Goal: Information Seeking & Learning: Find specific fact

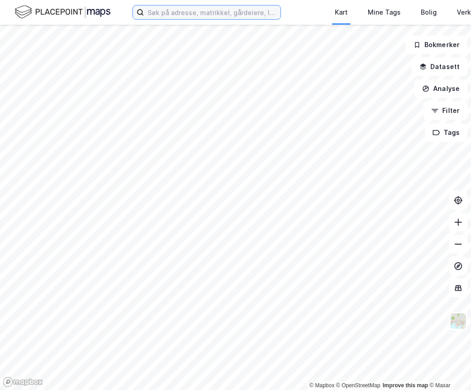
click at [259, 15] on input at bounding box center [212, 12] width 137 height 14
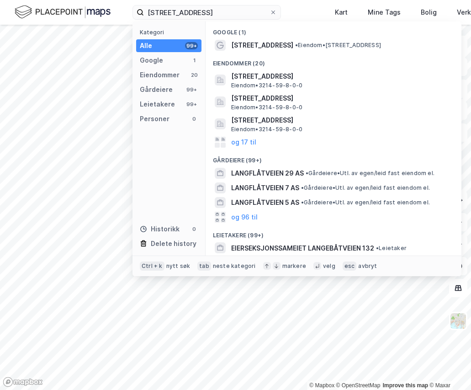
click at [291, 45] on div "[STREET_ADDRESS] • Eiendom • [STREET_ADDRESS]" at bounding box center [341, 45] width 221 height 11
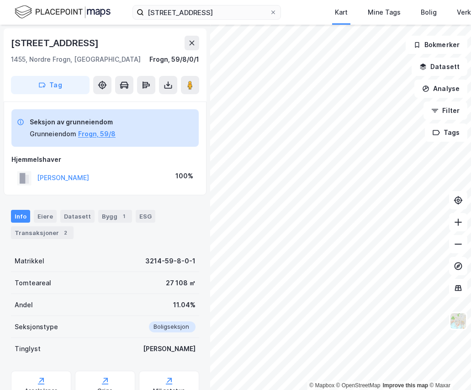
click at [46, 215] on div "Eiere" at bounding box center [45, 216] width 23 height 13
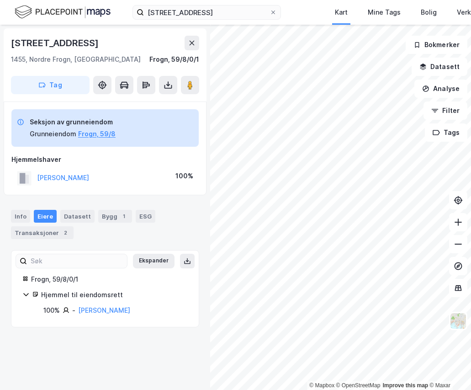
click at [27, 295] on icon at bounding box center [25, 294] width 5 height 3
click at [27, 295] on icon at bounding box center [26, 294] width 3 height 5
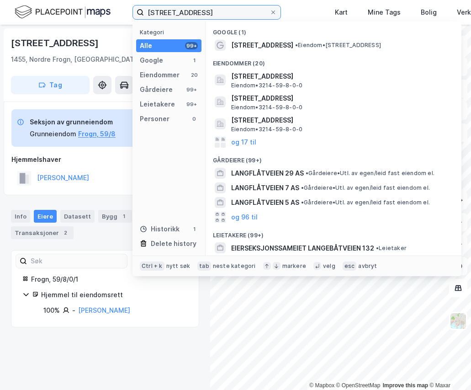
drag, startPoint x: 214, startPoint y: 13, endPoint x: 142, endPoint y: 7, distance: 72.9
click at [142, 7] on label "[STREET_ADDRESS]" at bounding box center [207, 12] width 149 height 15
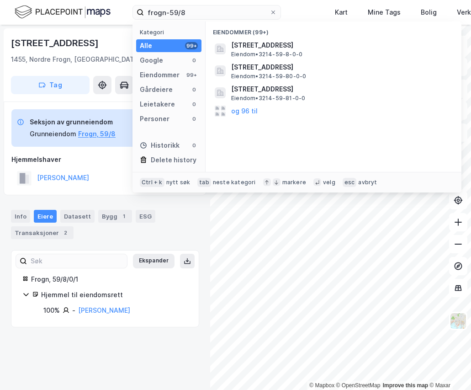
click at [326, 69] on span "[STREET_ADDRESS]" at bounding box center [340, 67] width 219 height 11
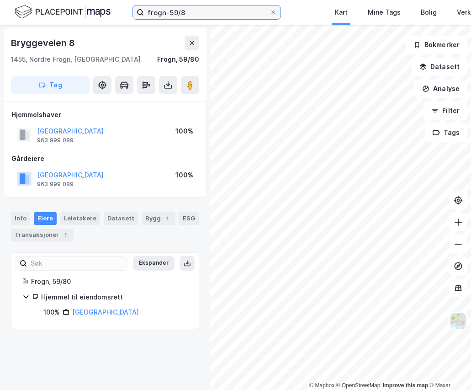
click at [215, 9] on input "frogn-59/8" at bounding box center [207, 12] width 126 height 14
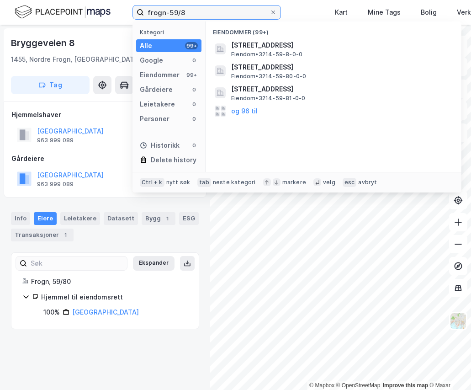
click at [215, 9] on input "frogn-59/8" at bounding box center [207, 12] width 126 height 14
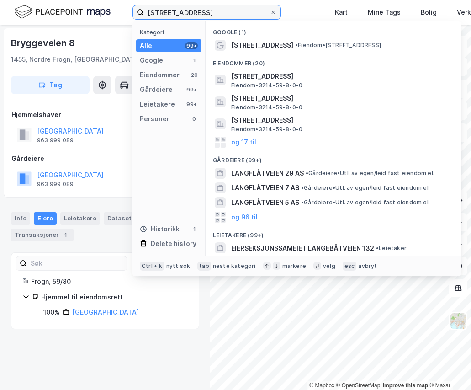
type input "[STREET_ADDRESS]"
click at [351, 78] on span "[STREET_ADDRESS]" at bounding box center [340, 76] width 219 height 11
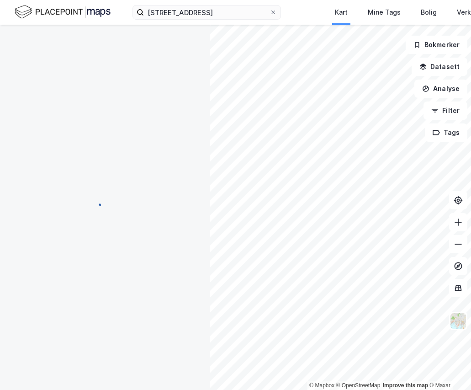
scroll to position [0, 0]
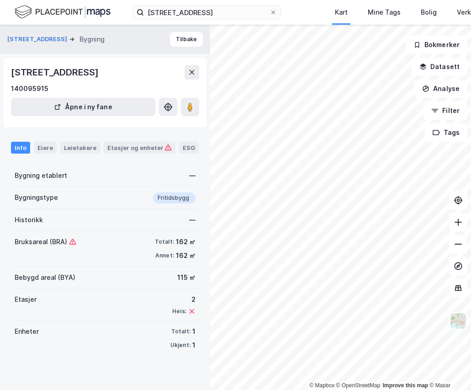
click at [44, 145] on div "Eiere" at bounding box center [45, 148] width 23 height 12
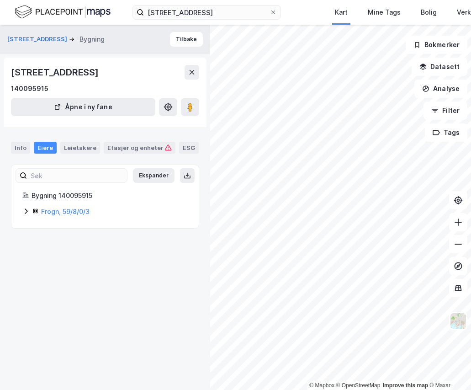
click at [25, 213] on icon at bounding box center [25, 211] width 7 height 7
click at [24, 211] on icon at bounding box center [25, 211] width 7 height 7
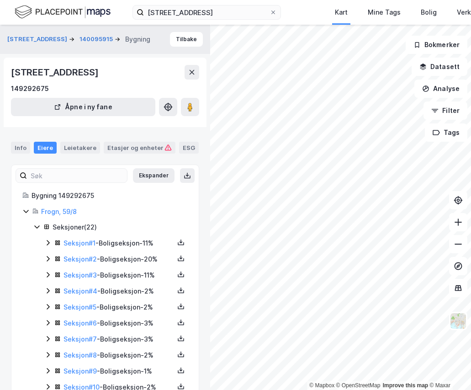
click at [87, 276] on link "Seksjon # 3" at bounding box center [80, 275] width 33 height 8
